Goal: Information Seeking & Learning: Compare options

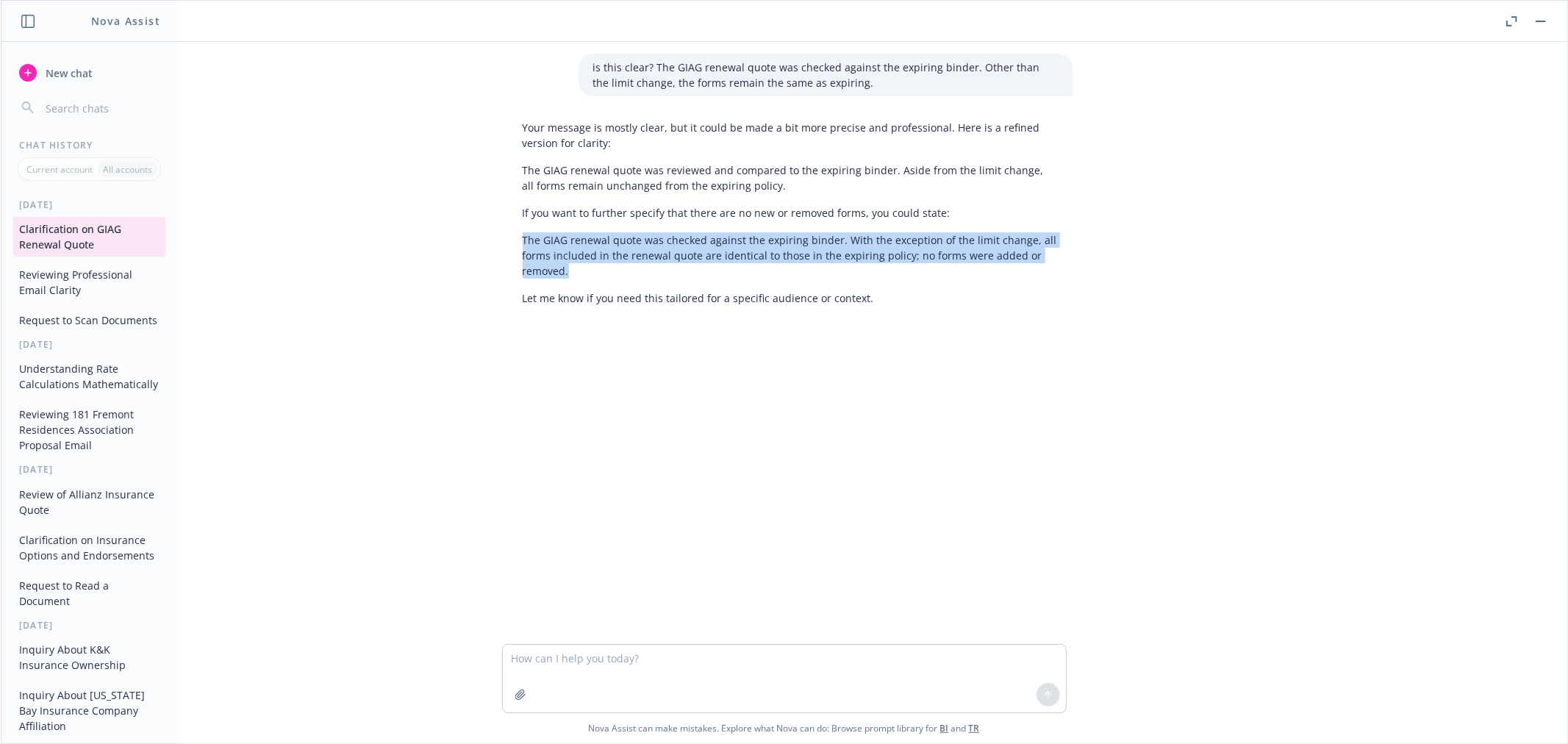
click at [55, 75] on span "New chat" at bounding box center [67, 73] width 50 height 16
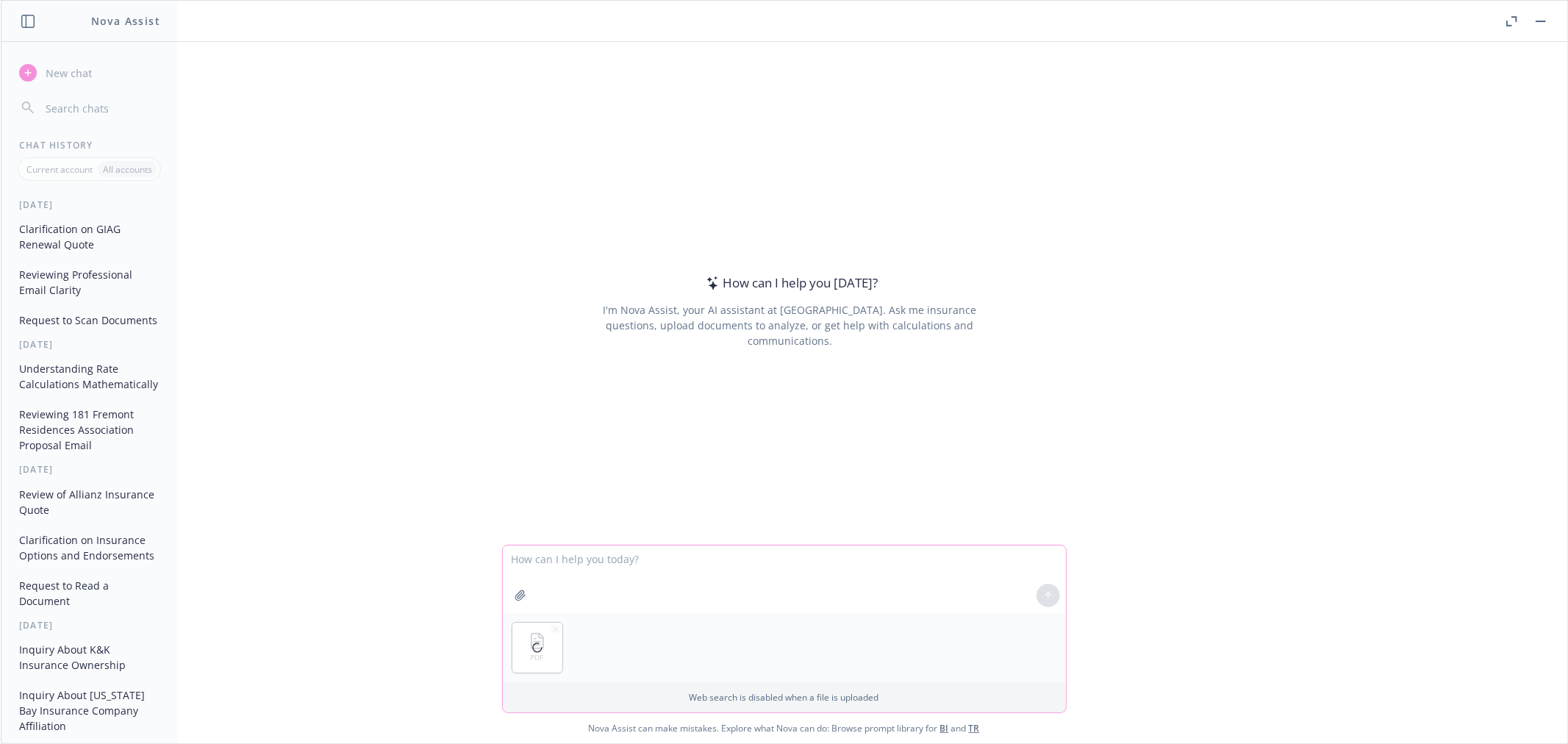
click at [597, 569] on textarea at bounding box center [784, 579] width 563 height 67
click at [678, 563] on textarea "Hi [PERSON_NAME], Please scan the attached quote" at bounding box center [784, 579] width 563 height 67
type textarea "Hi [PERSON_NAME], Please scan the attached 24 quote"
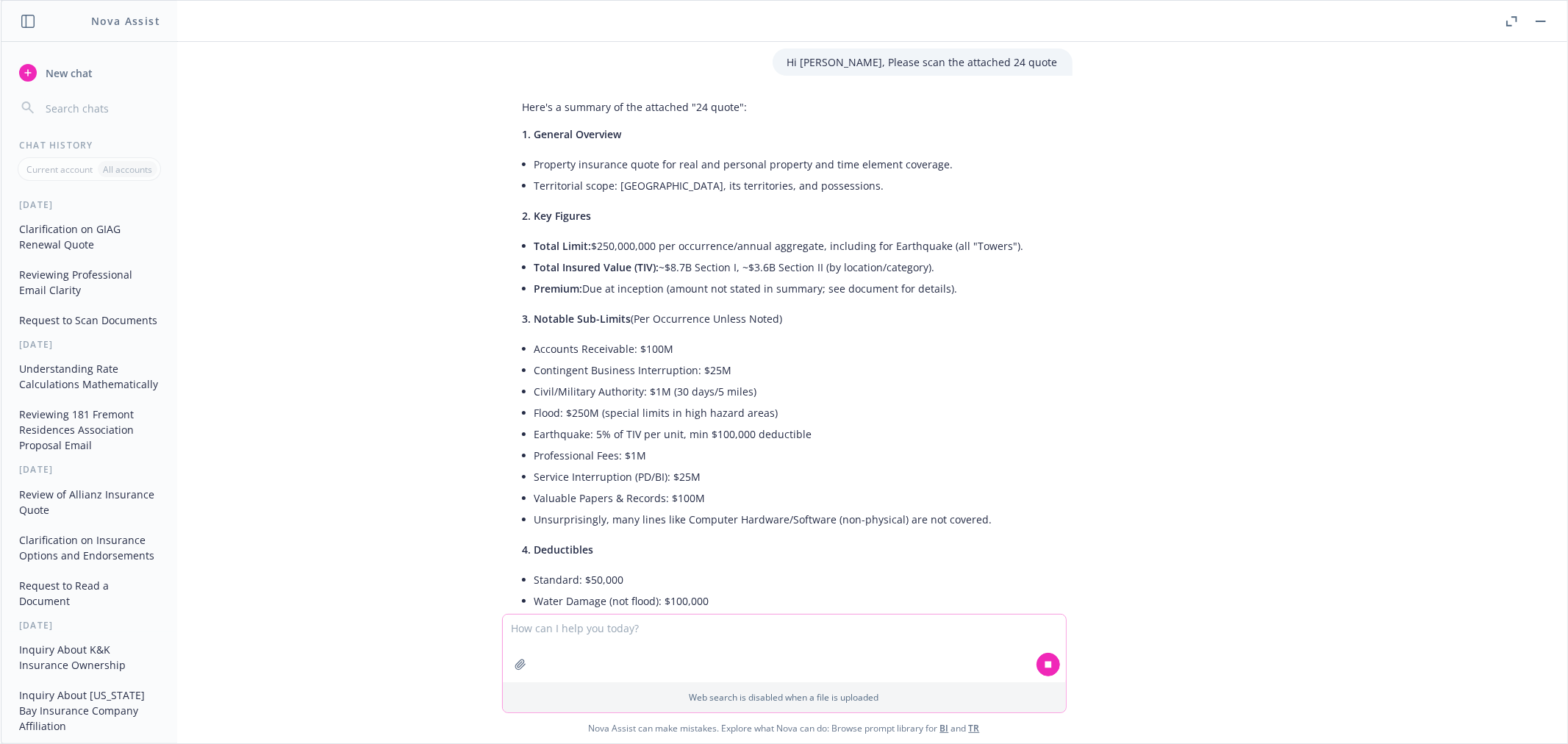
scroll to position [82, 0]
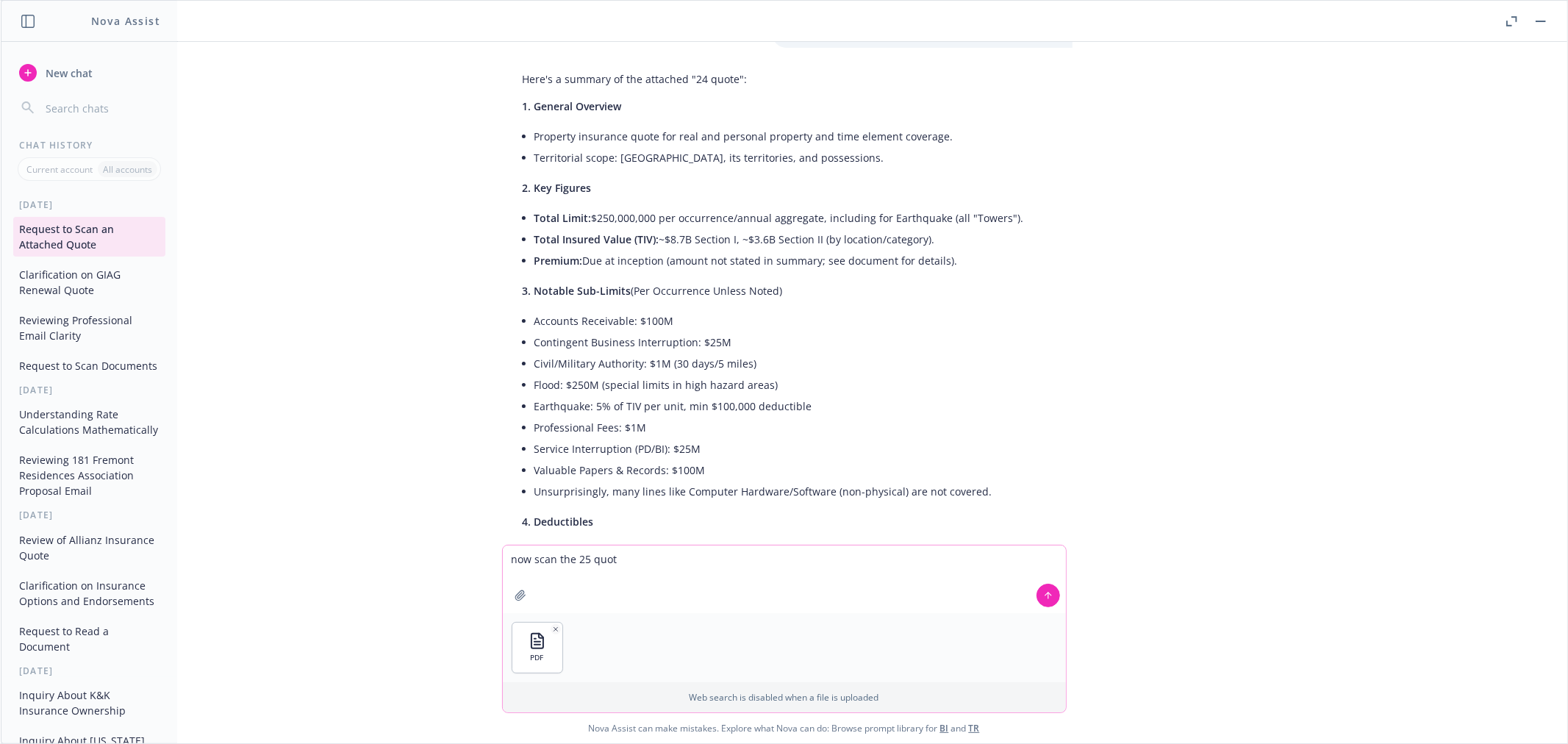
type textarea "now scan the 25 quote"
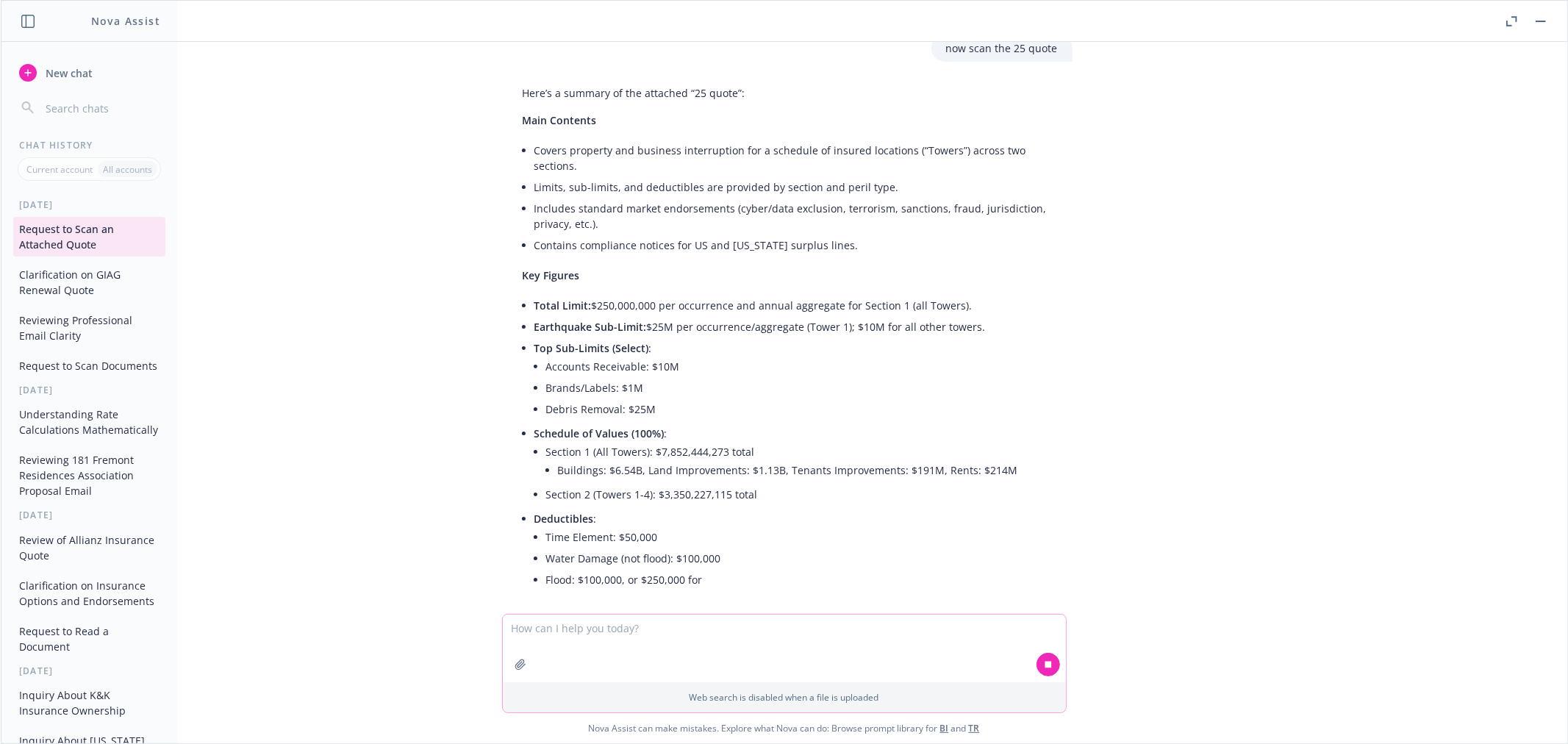
scroll to position [1181, 0]
click at [569, 645] on textarea at bounding box center [784, 648] width 563 height 67
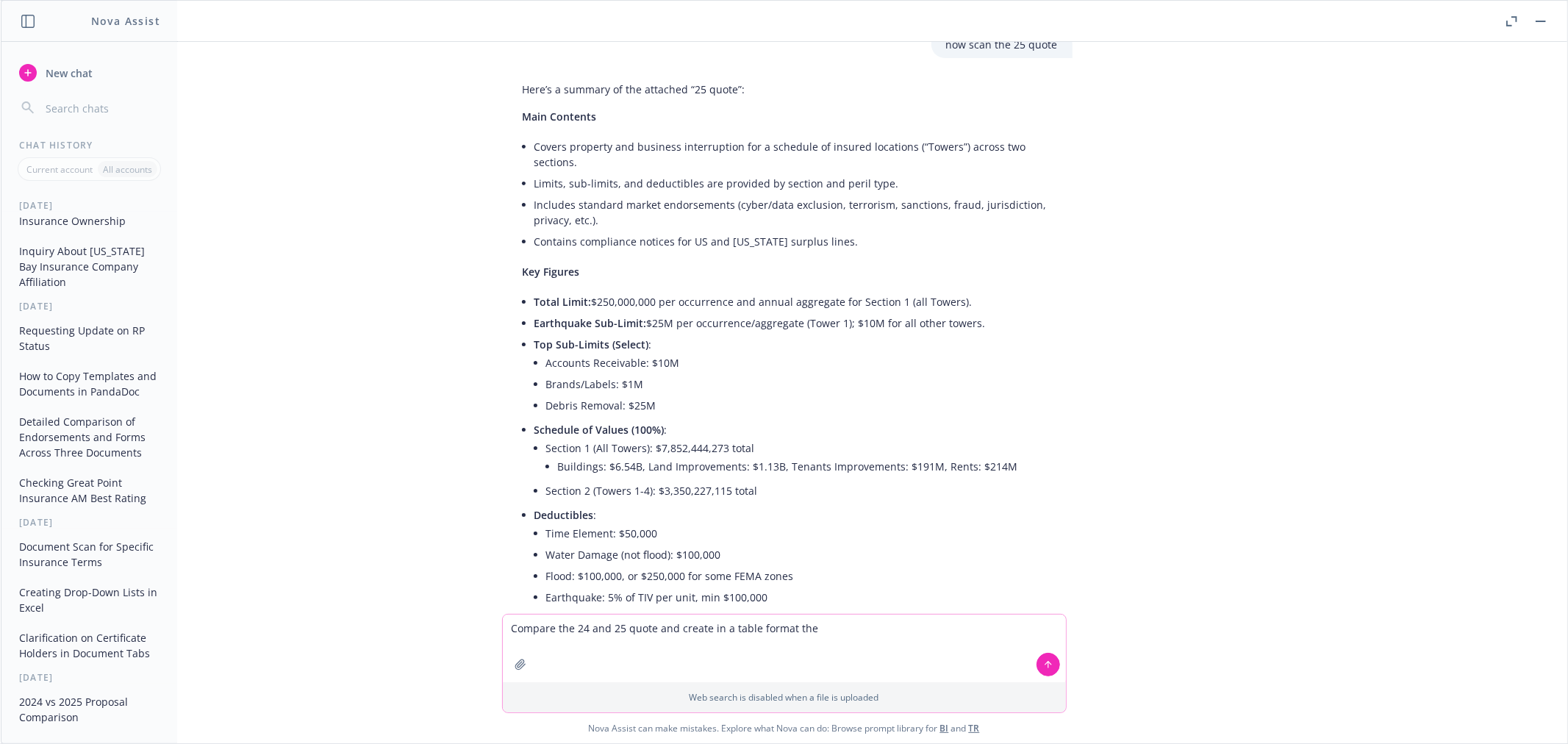
scroll to position [572, 0]
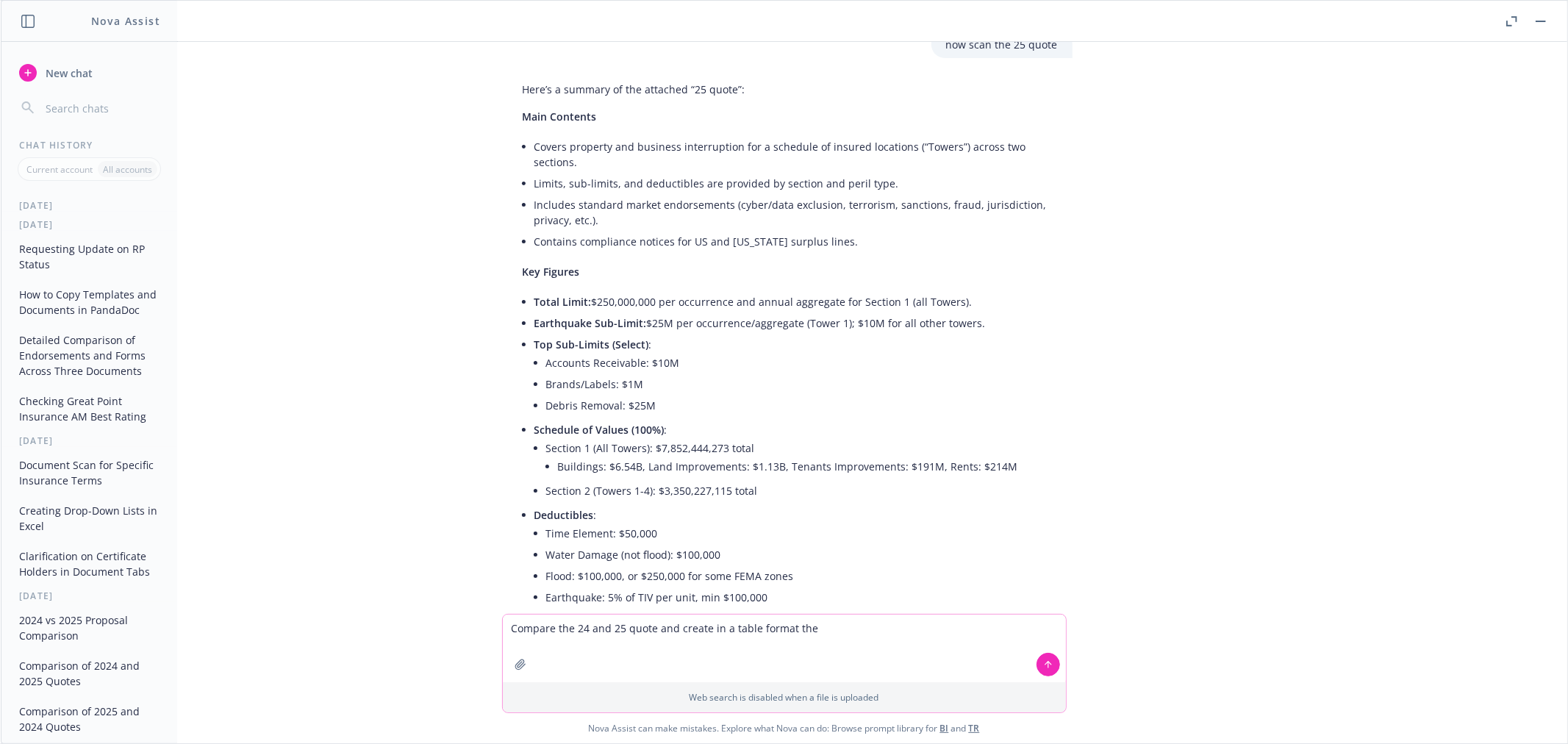
type textarea "Compare the 24 and 25 quote and create in a table format the"
click at [74, 648] on button "2024 vs 2025 Proposal Comparison" at bounding box center [88, 628] width 152 height 40
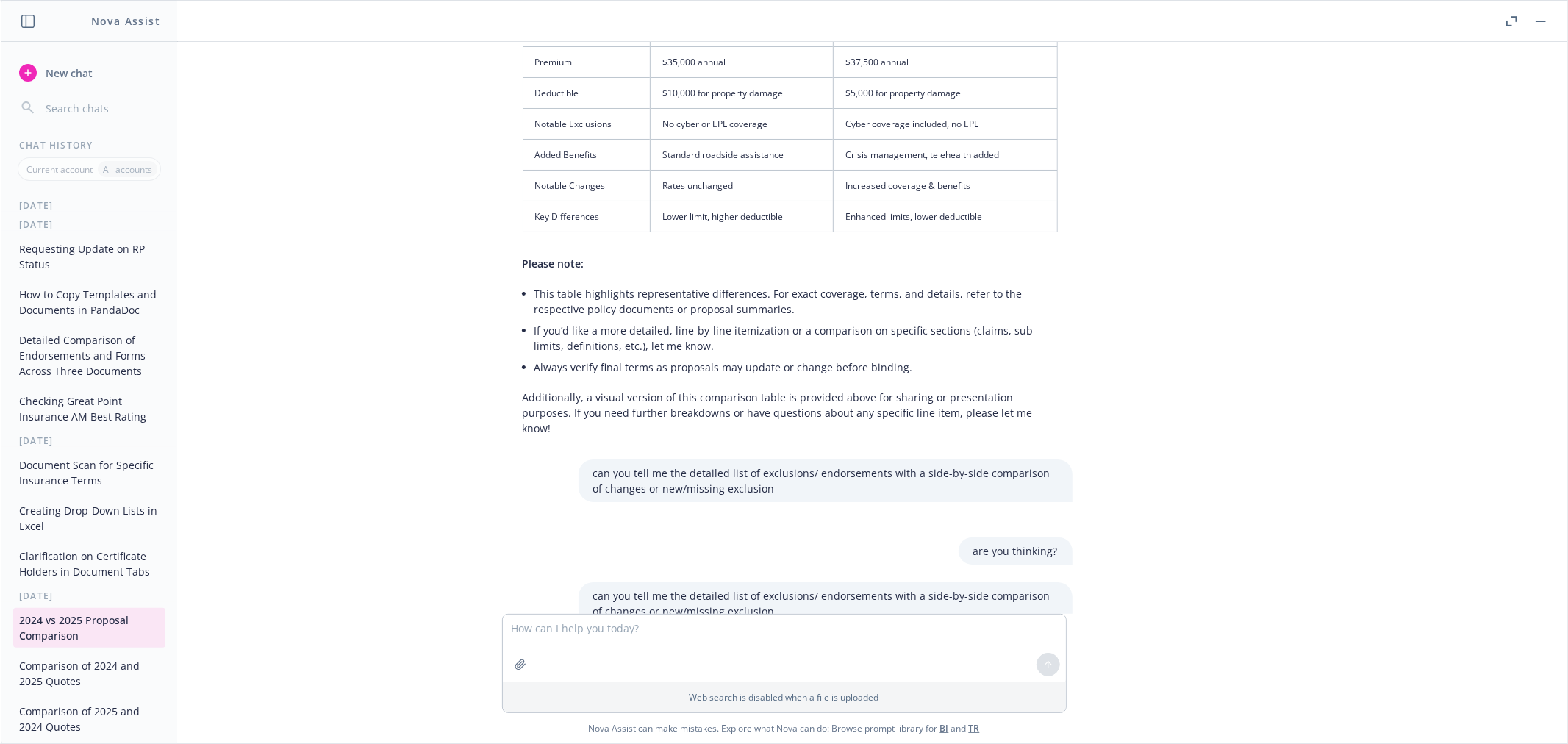
scroll to position [848, 0]
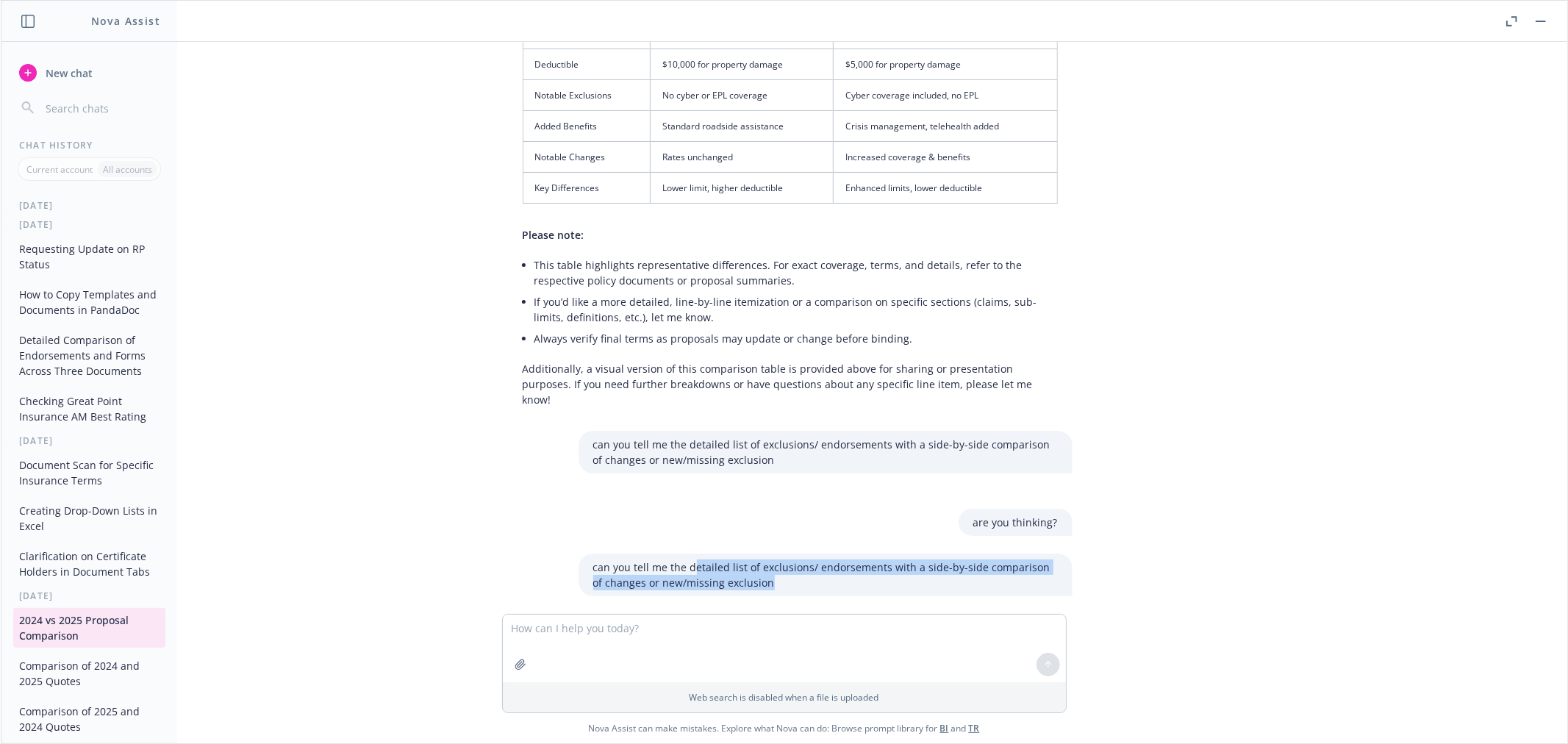
drag, startPoint x: 755, startPoint y: 554, endPoint x: 685, endPoint y: 538, distance: 71.8
click at [685, 560] on p "can you tell me the detailed list of exclusions/ endorsements with a side-by-si…" at bounding box center [825, 575] width 465 height 31
click at [767, 560] on p "can you tell me the detailed list of exclusions/ endorsements with a side-by-si…" at bounding box center [825, 575] width 465 height 31
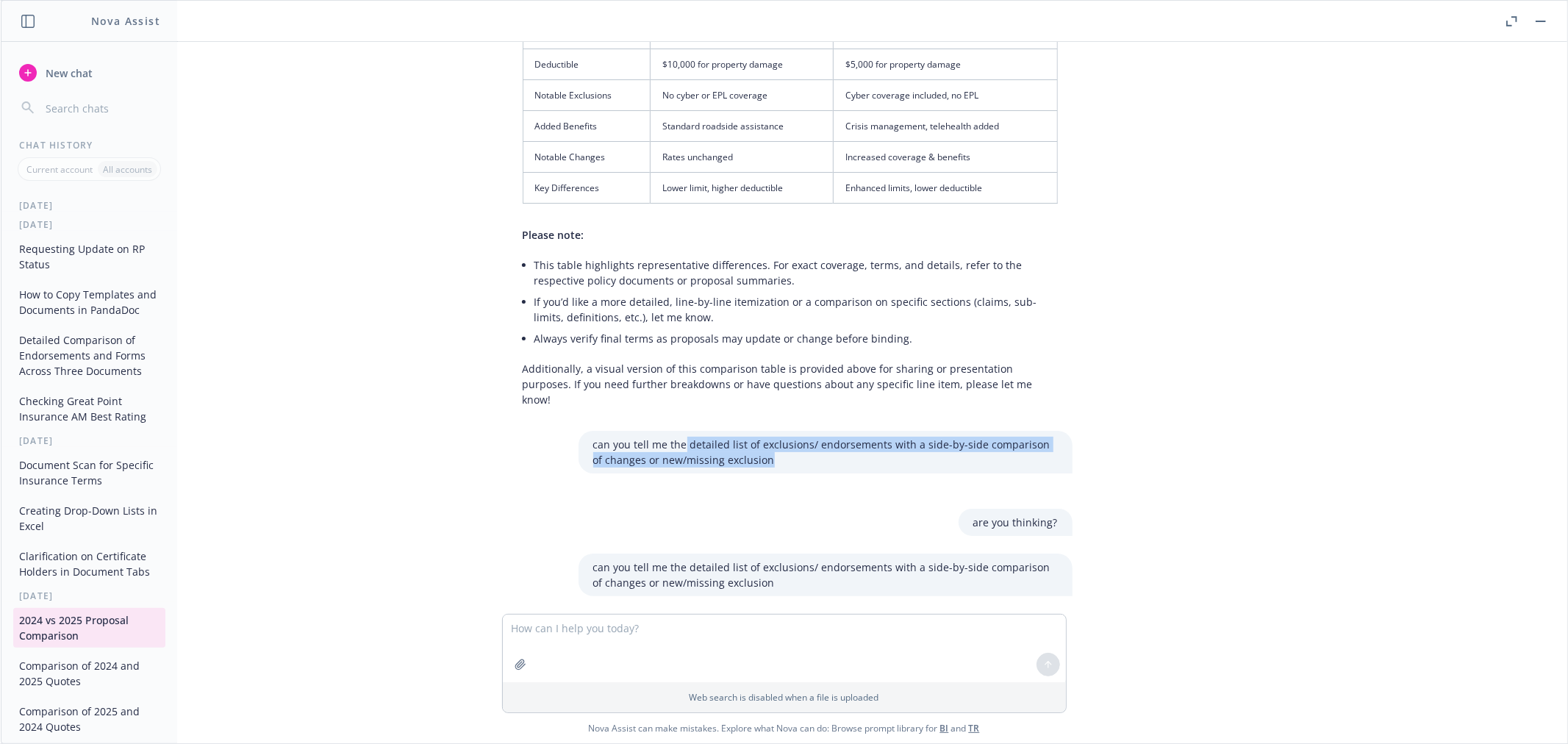
drag, startPoint x: 758, startPoint y: 425, endPoint x: 676, endPoint y: 406, distance: 84.2
click at [676, 437] on p "can you tell me the detailed list of exclusions/ endorsements with a side-by-si…" at bounding box center [825, 453] width 465 height 31
copy p "detailed list of exclusions/ endorsements with a side-by-side comparison of cha…"
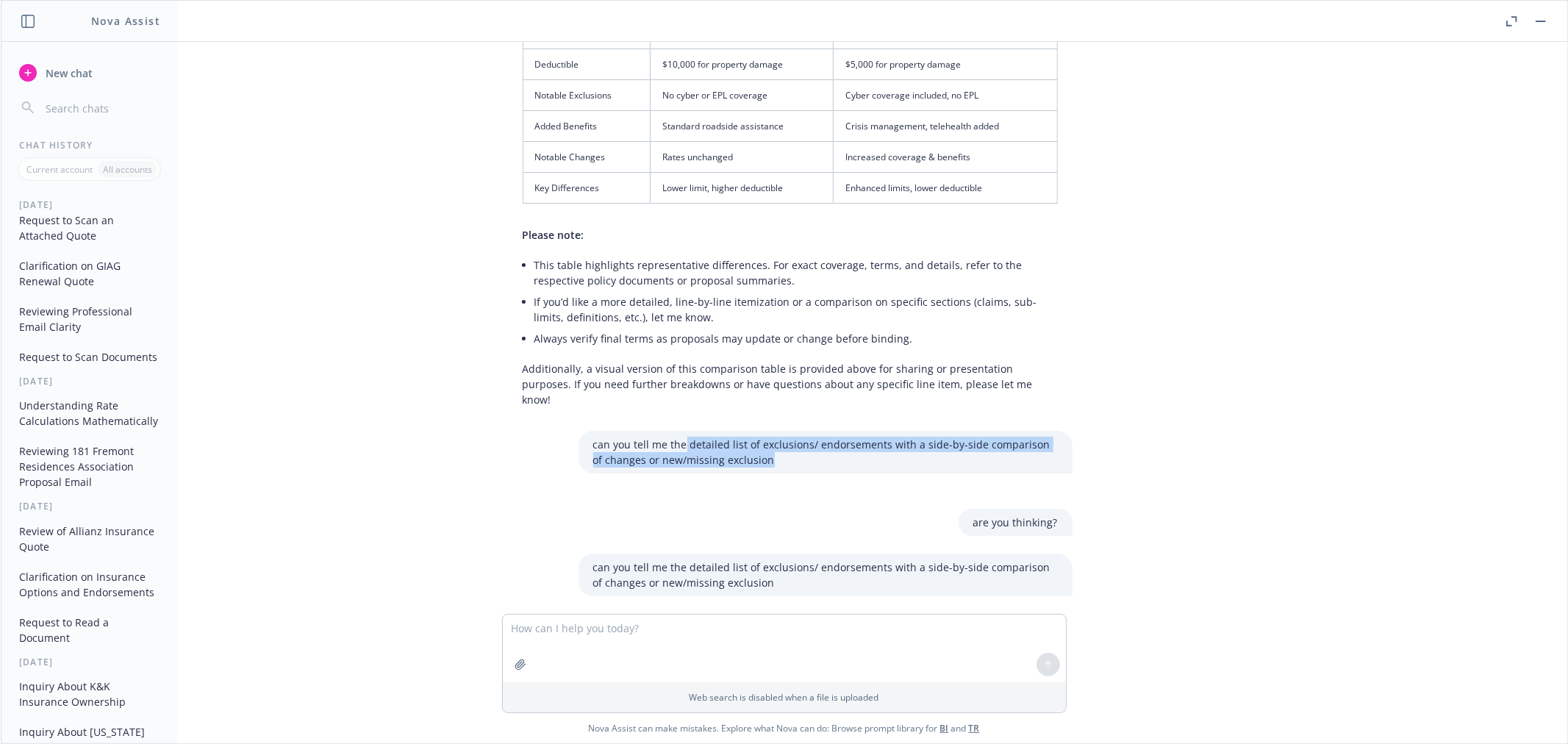
scroll to position [0, 0]
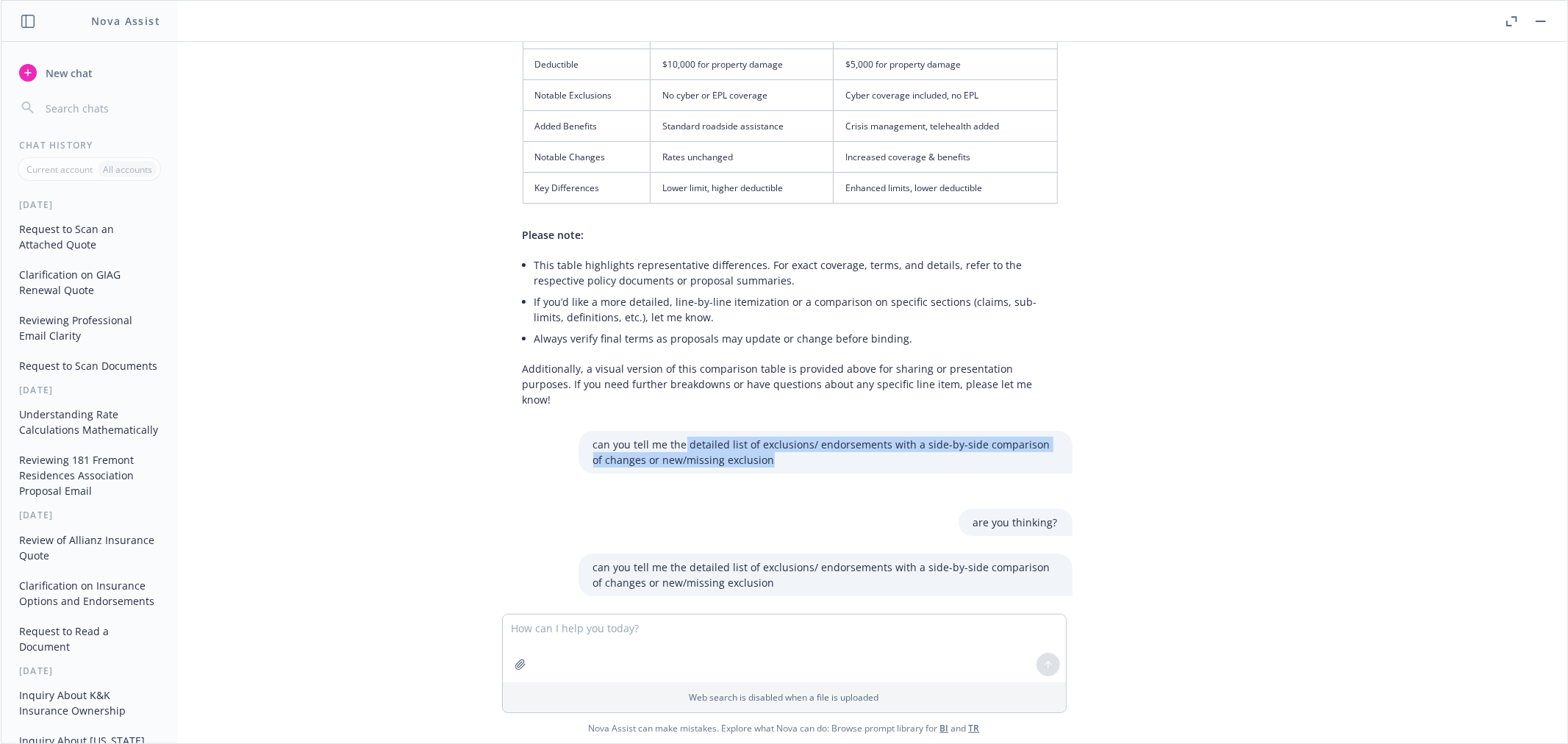
drag, startPoint x: 61, startPoint y: 238, endPoint x: 162, endPoint y: 262, distance: 103.8
click at [61, 238] on button "Request to Scan an Attached Quote" at bounding box center [88, 237] width 152 height 40
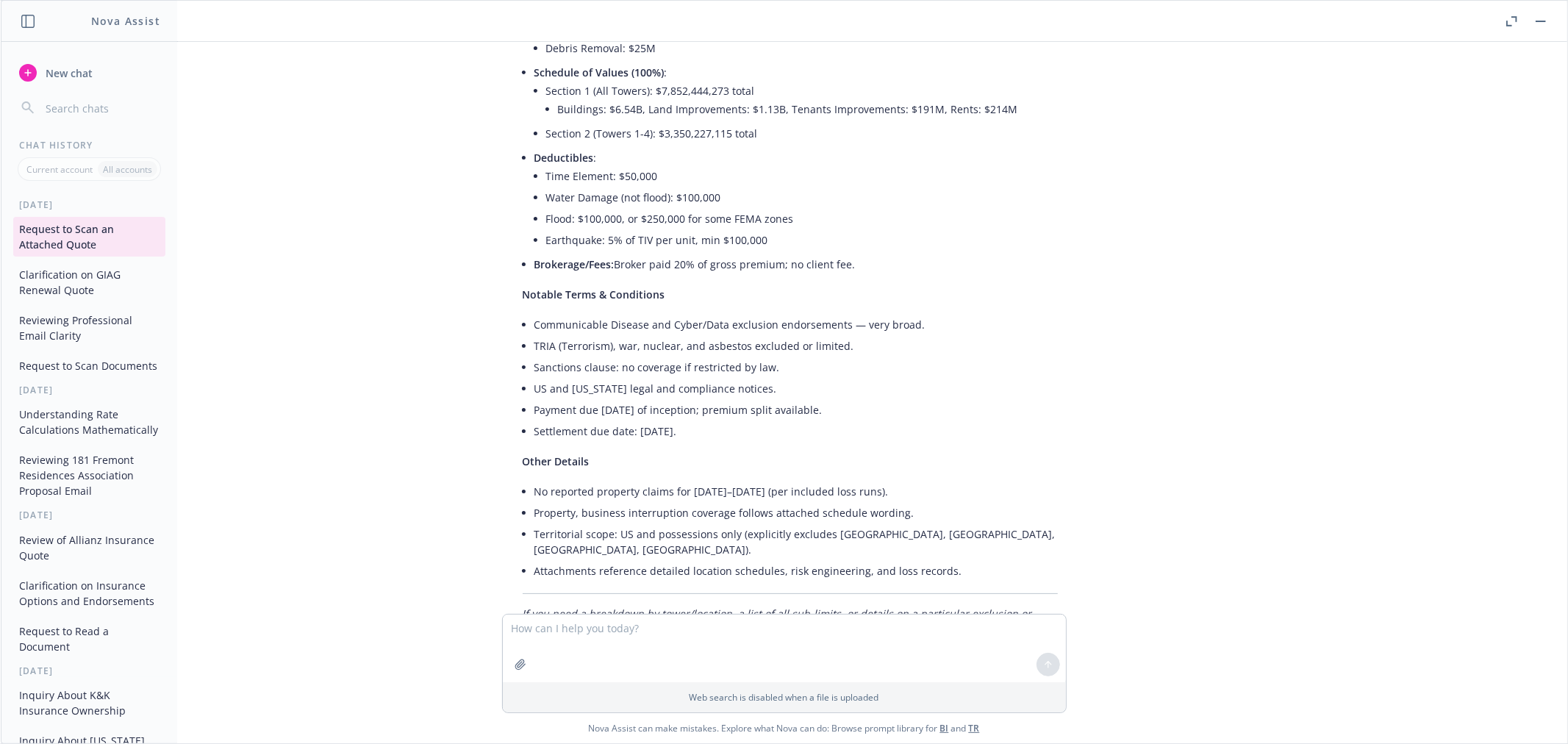
scroll to position [1571, 0]
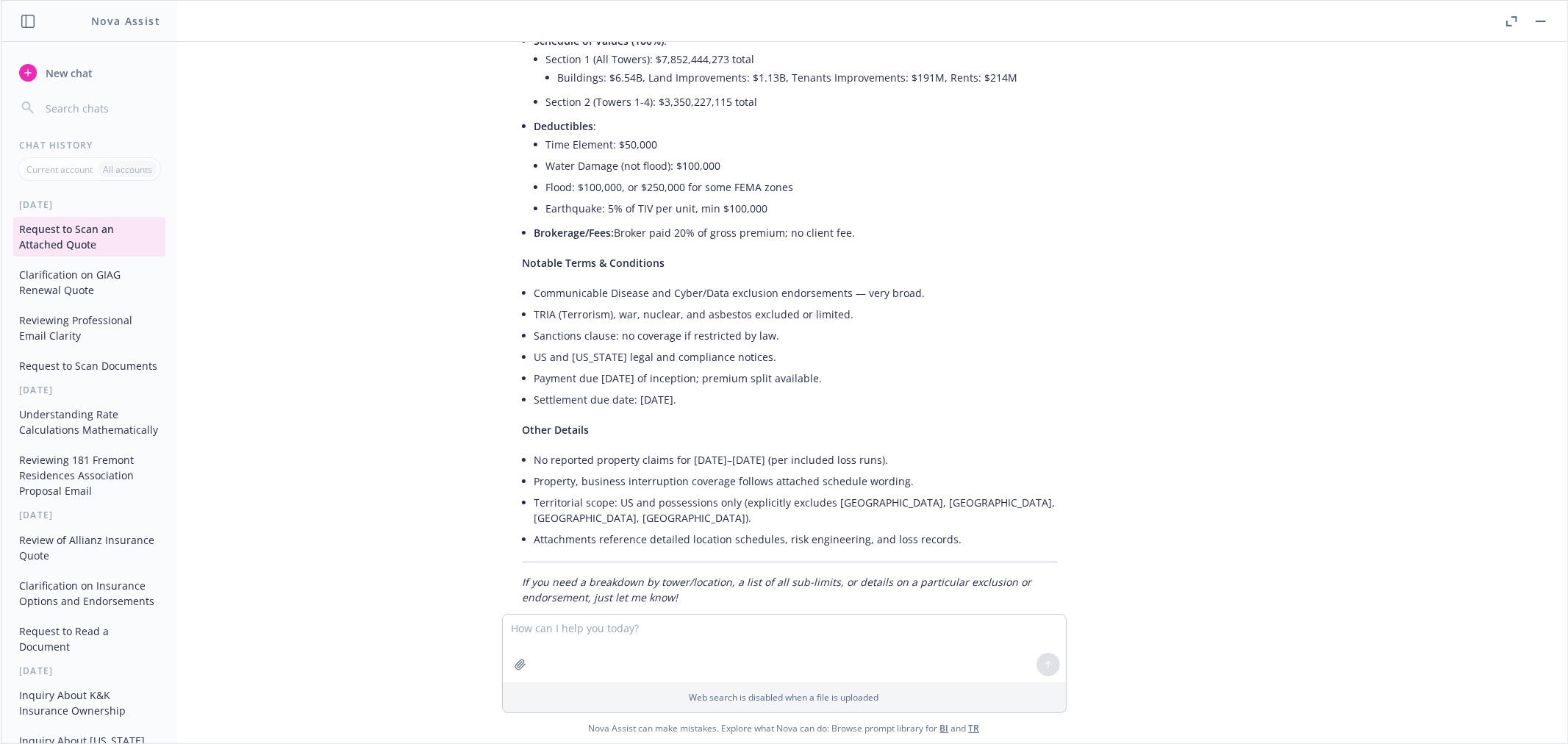
click at [670, 631] on textarea at bounding box center [784, 648] width 563 height 67
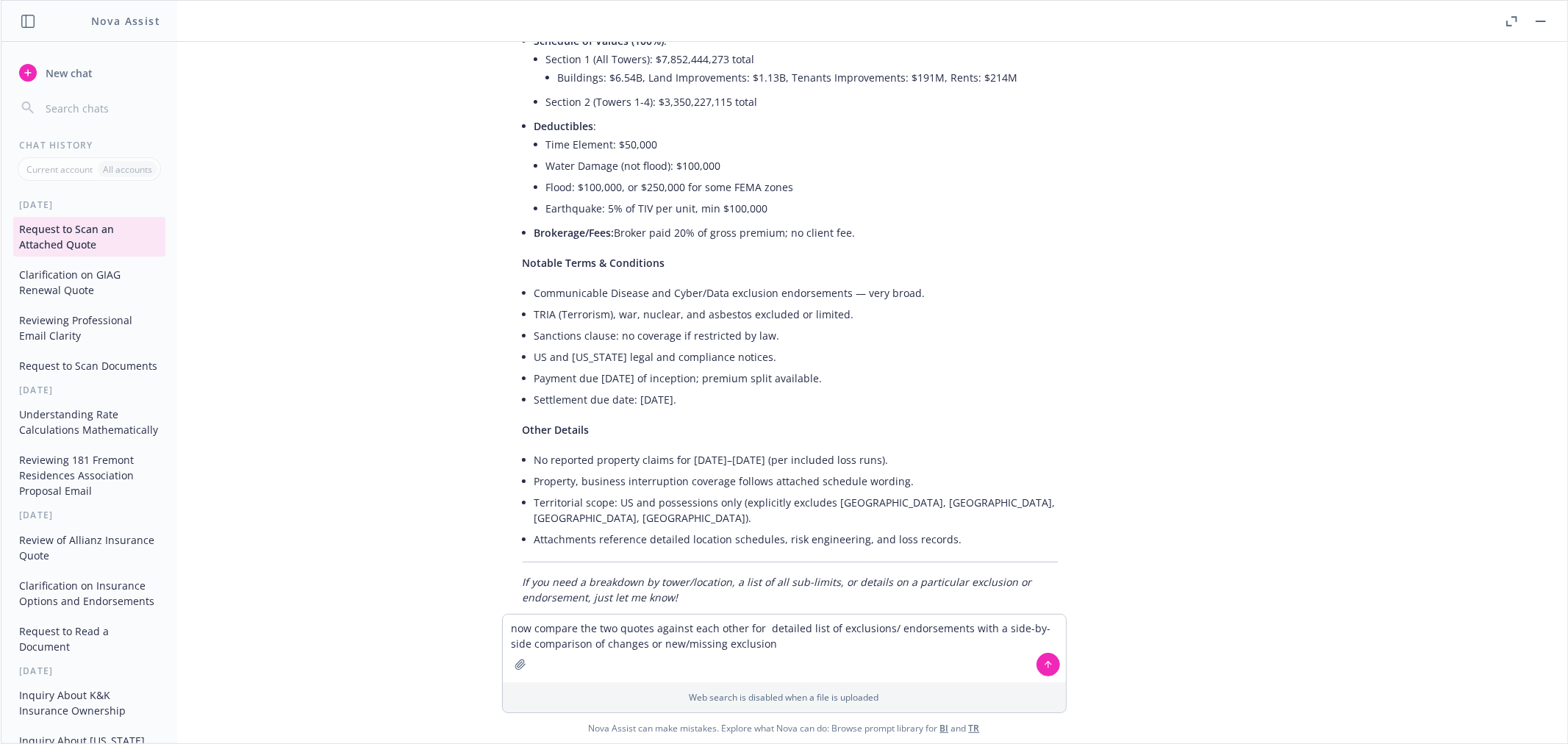
click at [767, 623] on textarea "now compare the two quotes against each other for detailed list of exclusions/ …" at bounding box center [784, 648] width 563 height 67
click at [894, 625] on textarea "now compare the two quotes against each other amd [PERSON_NAME] me a detailed l…" at bounding box center [784, 648] width 563 height 67
click at [760, 630] on textarea "now compare the two quotes against each other amd [PERSON_NAME] me a detailed l…" at bounding box center [784, 648] width 563 height 67
click at [783, 622] on textarea "now compare the two quotes against each other and [PERSON_NAME] me a detailed l…" at bounding box center [784, 648] width 563 height 67
type textarea "now compare the two quotes against each other and give me a detailed list of an…"
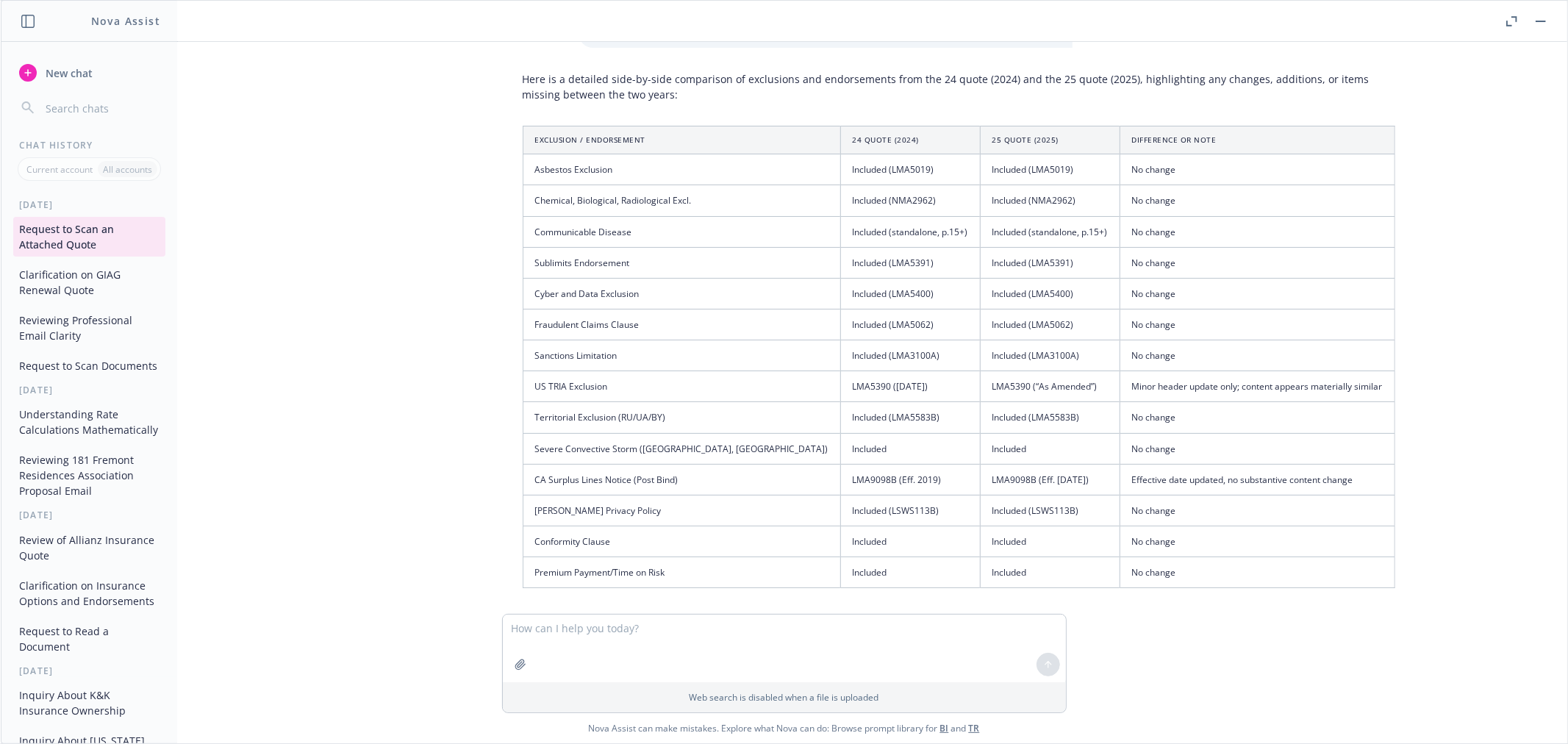
scroll to position [2218, 0]
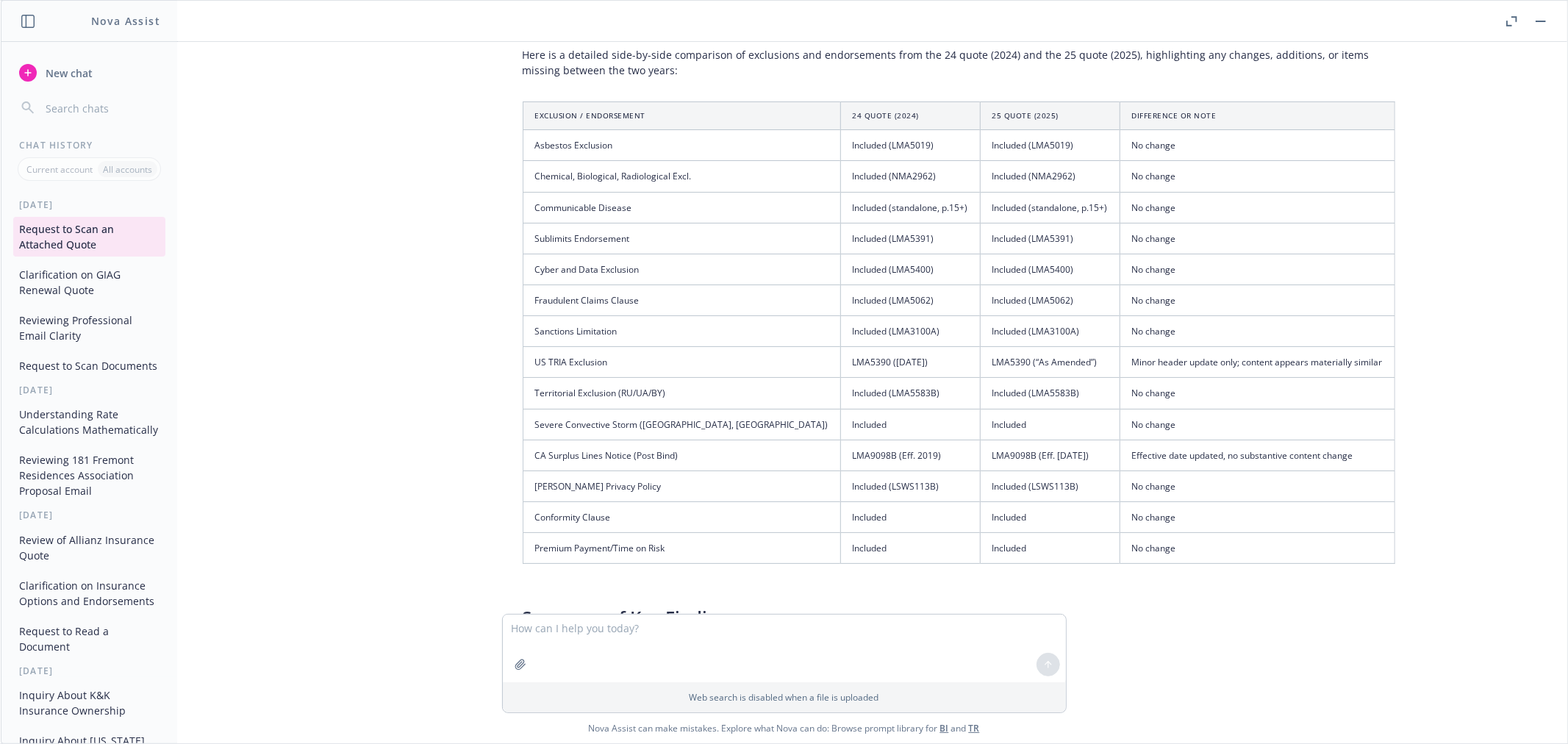
click at [840, 440] on td "LMA9098B (Eff. 2019)" at bounding box center [910, 456] width 140 height 31
click at [980, 440] on td "LMA9098B (Eff. [DATE])" at bounding box center [1050, 456] width 140 height 31
drag, startPoint x: 950, startPoint y: 425, endPoint x: 699, endPoint y: 422, distance: 251.0
click at [699, 440] on tr "CA Surplus Lines Notice (Post Bind) LMA9098B (Eff. 2019) LMA9098B (Eff. [DATE])…" at bounding box center [958, 456] width 871 height 31
copy tr "LMA9098B (Eff. 2019) LMA9098B (Eff. [DATE])"
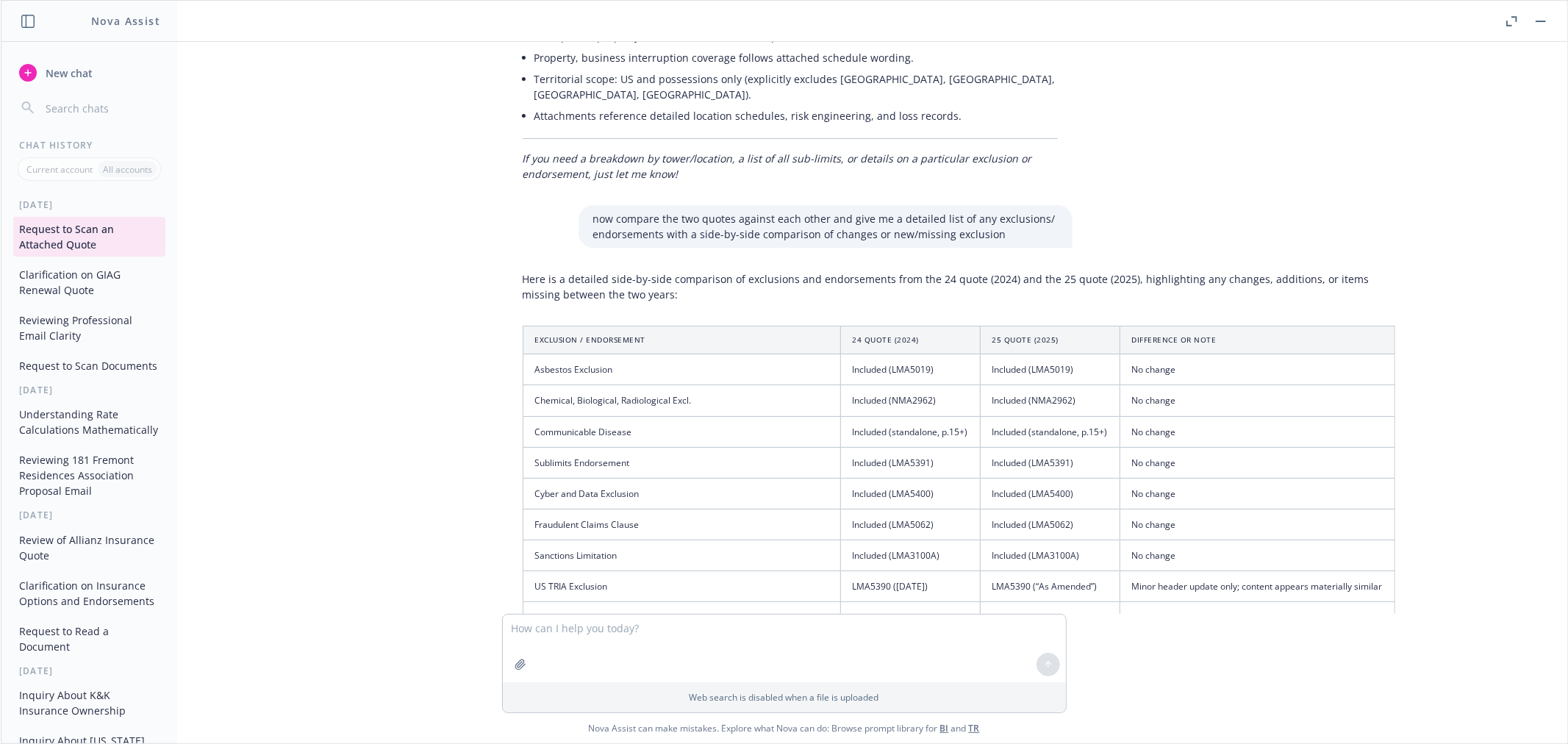
scroll to position [1973, 0]
